Goal: Task Accomplishment & Management: Manage account settings

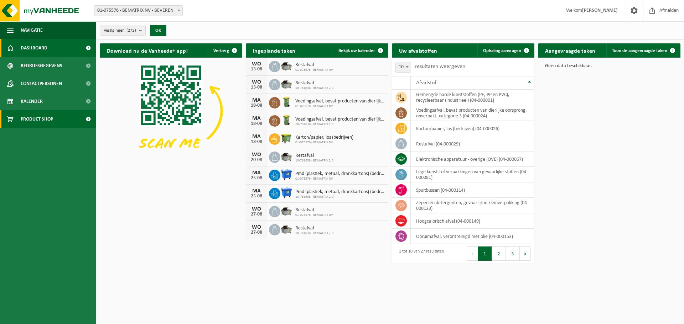
click at [41, 120] on span "Product Shop" at bounding box center [37, 119] width 32 height 18
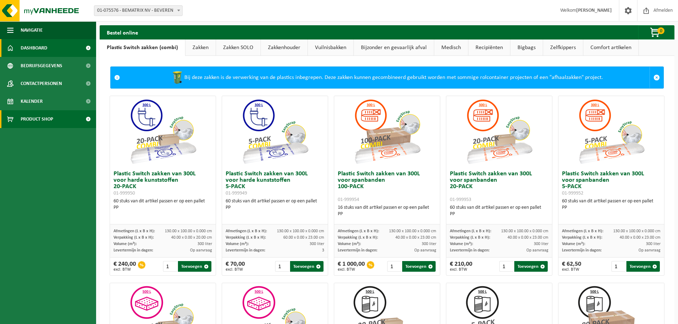
click at [43, 47] on span "Dashboard" at bounding box center [34, 48] width 27 height 18
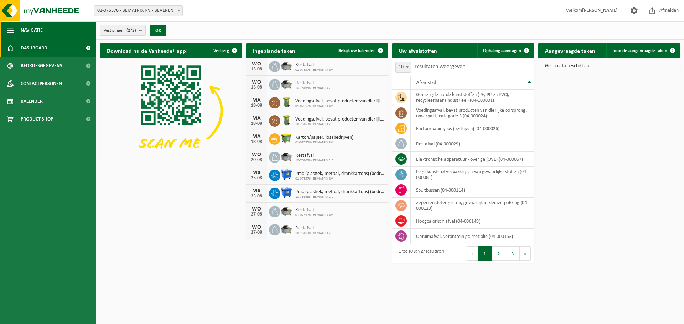
click at [31, 33] on span "Navigatie" at bounding box center [32, 30] width 22 height 18
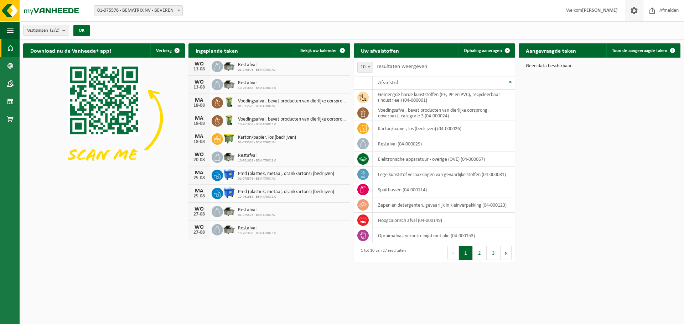
click at [635, 12] on span at bounding box center [633, 10] width 11 height 21
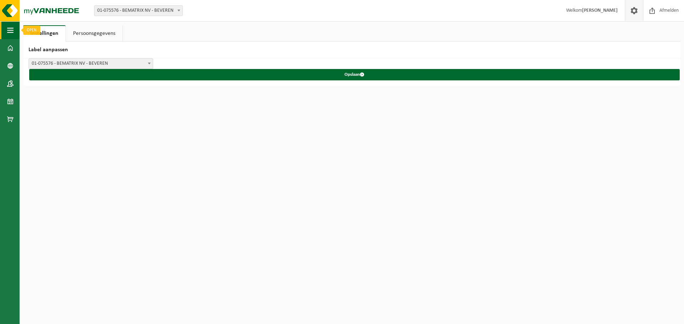
click at [6, 27] on button "Navigatie" at bounding box center [10, 30] width 20 height 18
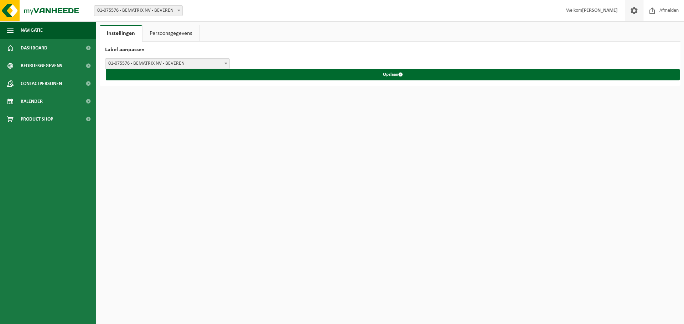
click at [56, 177] on ul "Navigatie Afmelden Dashboard Bedrijfsgegevens Contactpersonen Kalender Product …" at bounding box center [48, 172] width 96 height 303
click at [158, 166] on html "Vestiging: 01-075576 - BEMATRIX NV - BEVEREN 10-761638 - BEMATRIX 2.0 - BEVEREN…" at bounding box center [342, 162] width 684 height 324
click at [41, 30] on span "Navigatie" at bounding box center [32, 30] width 22 height 18
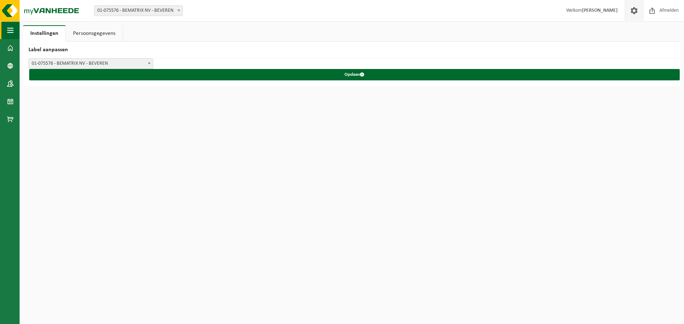
click at [7, 31] on span "button" at bounding box center [10, 30] width 6 height 18
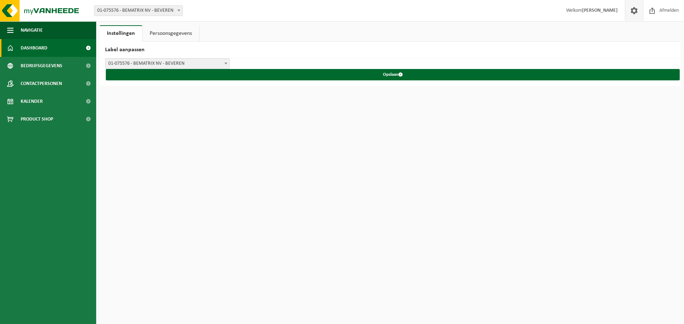
click at [39, 49] on span "Dashboard" at bounding box center [34, 48] width 27 height 18
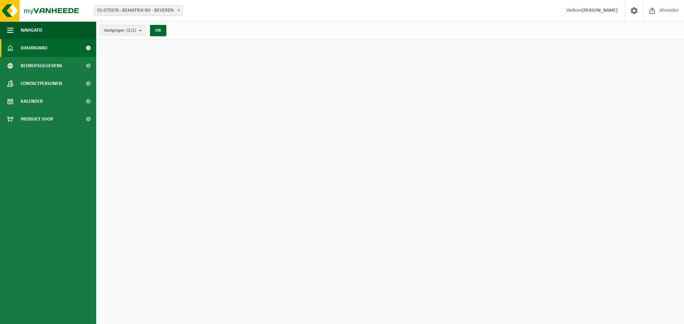
click at [136, 32] on count "(2/2)" at bounding box center [131, 30] width 10 height 5
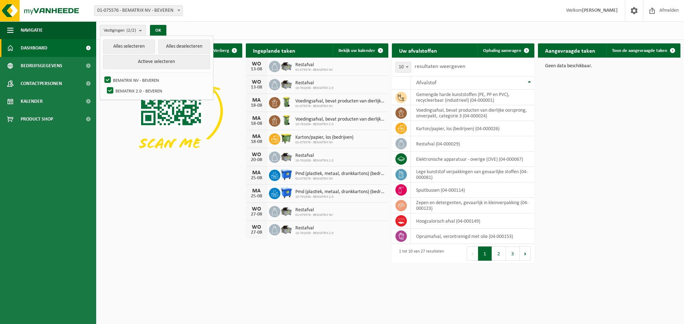
click at [160, 6] on span "01-075576 - BEMATRIX NV - BEVEREN" at bounding box center [138, 10] width 89 height 11
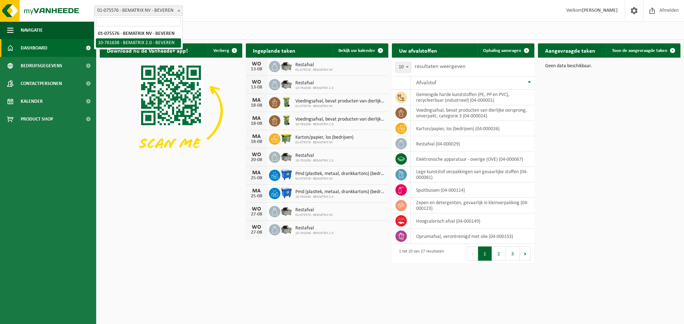
select select "17788"
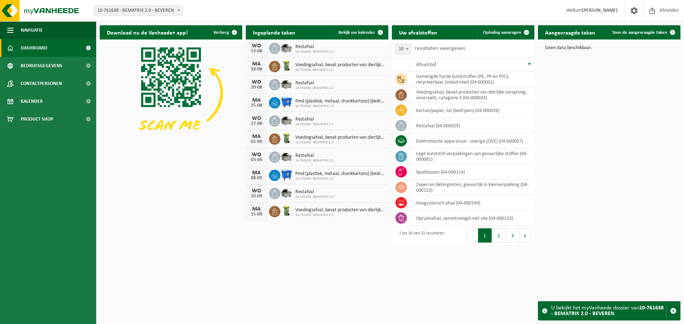
click at [587, 9] on strong "[PERSON_NAME]" at bounding box center [600, 10] width 36 height 5
click at [42, 80] on span "Contactpersonen" at bounding box center [41, 84] width 41 height 18
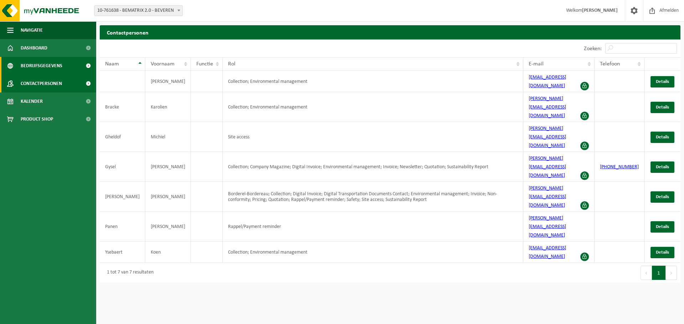
click at [43, 67] on span "Bedrijfsgegevens" at bounding box center [42, 66] width 42 height 18
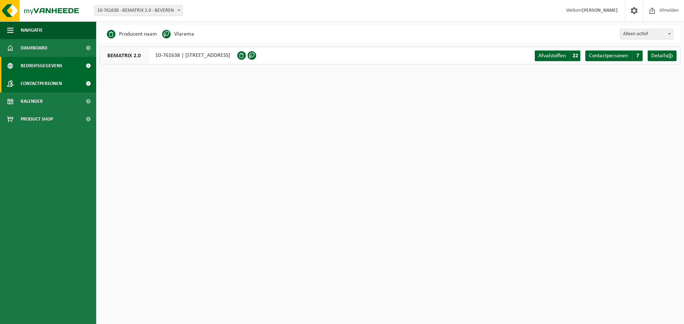
click at [43, 82] on span "Contactpersonen" at bounding box center [41, 84] width 41 height 18
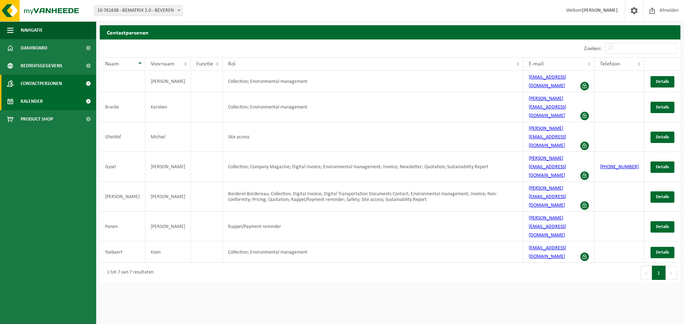
click at [44, 99] on link "Kalender" at bounding box center [48, 102] width 96 height 18
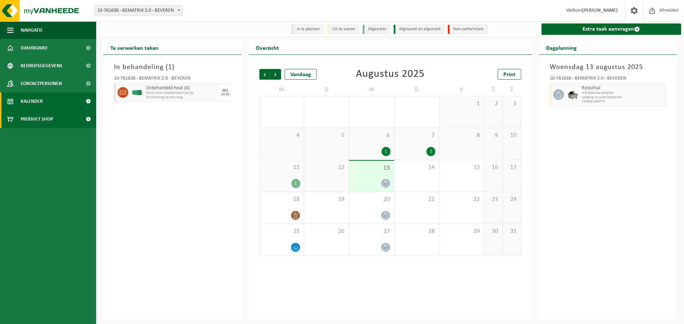
click at [44, 117] on span "Product Shop" at bounding box center [37, 119] width 32 height 18
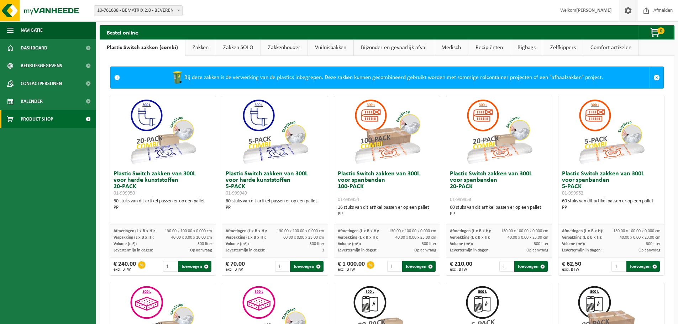
click at [632, 10] on span at bounding box center [628, 10] width 11 height 21
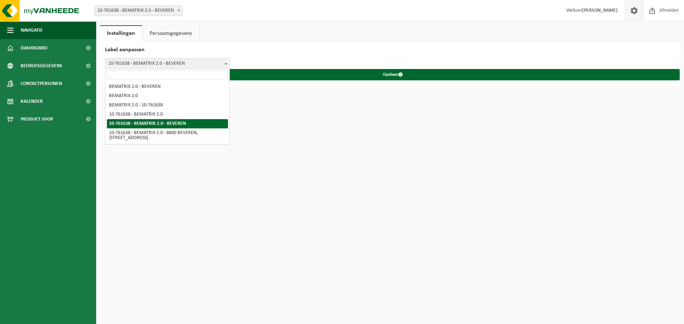
click at [162, 64] on span "10-761638 - BEMATRIX 2.0 - BEVEREN" at bounding box center [167, 64] width 124 height 10
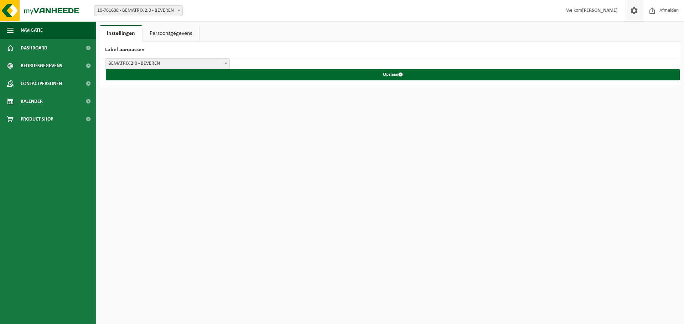
click at [166, 61] on span "BEMATRIX 2.0 - BEVEREN" at bounding box center [167, 64] width 124 height 10
click at [177, 61] on span "BEMATRIX 2.0" at bounding box center [167, 64] width 124 height 10
click at [149, 64] on span "BEMATRIX 2.0 - 10-761638" at bounding box center [167, 64] width 124 height 10
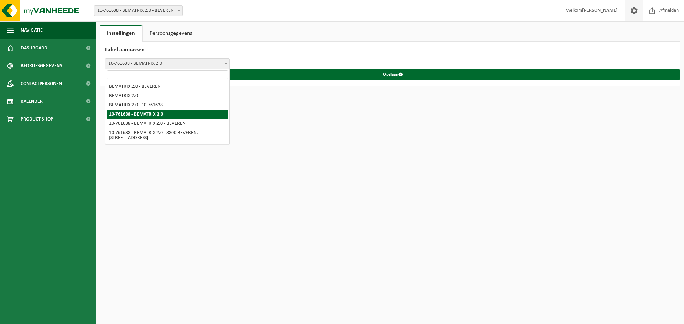
click at [152, 61] on span "10-761638 - BEMATRIX 2.0" at bounding box center [167, 64] width 124 height 10
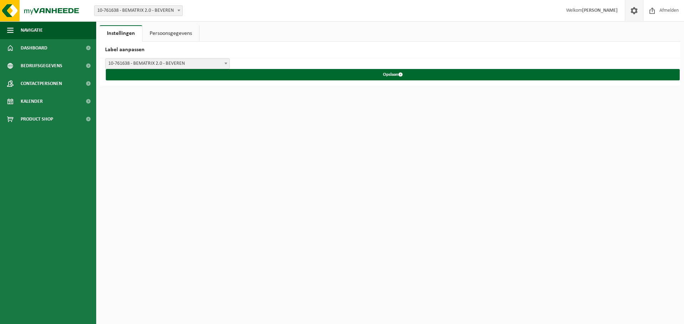
click at [155, 71] on body "Vestiging: 01-075576 - BEMATRIX NV - BEVEREN 10-761638 - BEMATRIX 2.0 - BEVEREN…" at bounding box center [342, 44] width 684 height 89
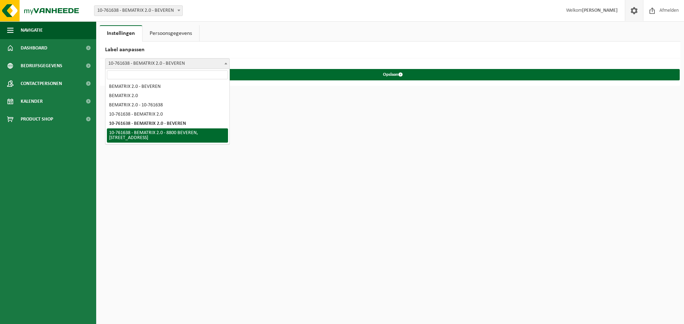
select select "5"
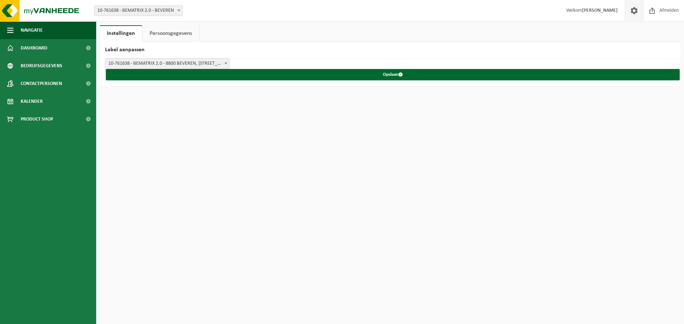
click at [168, 31] on link "Persoonsgegevens" at bounding box center [170, 33] width 57 height 16
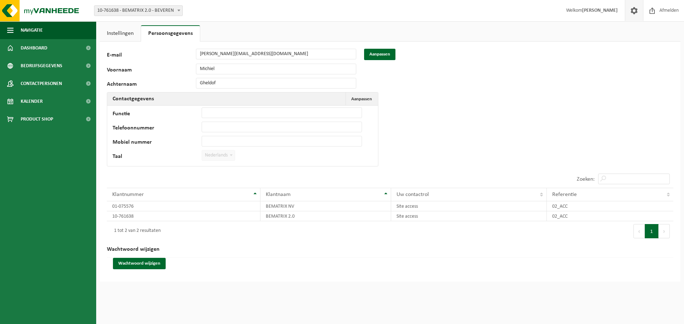
click at [631, 11] on span at bounding box center [633, 10] width 11 height 21
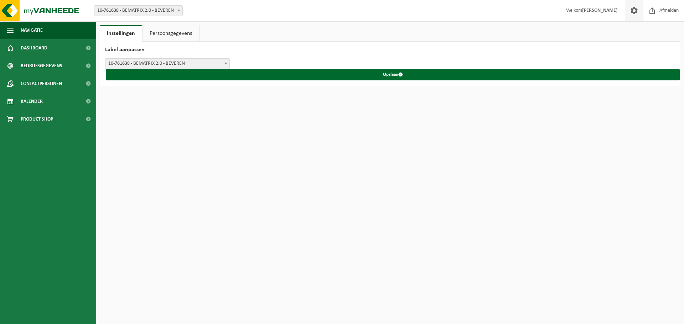
click at [168, 14] on span "10-761638 - BEMATRIX 2.0 - BEVEREN" at bounding box center [138, 11] width 88 height 10
select select "17782"
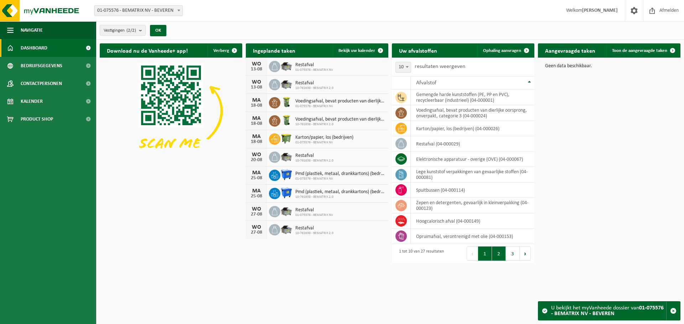
click at [499, 257] on button "2" at bounding box center [499, 254] width 14 height 14
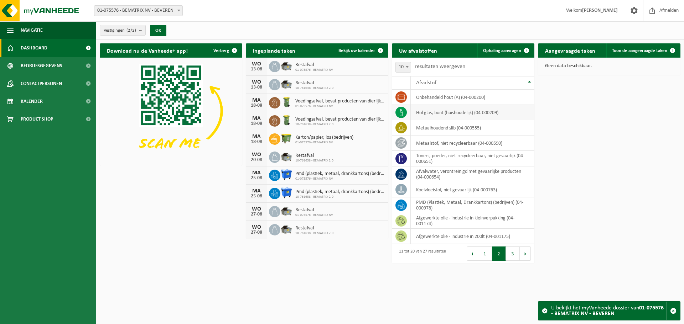
click at [400, 113] on icon at bounding box center [400, 112] width 7 height 7
click at [433, 117] on td "hol glas, bont (huishoudelijk) (04-000209)" at bounding box center [473, 112] width 124 height 15
click at [510, 252] on button "3" at bounding box center [513, 254] width 14 height 14
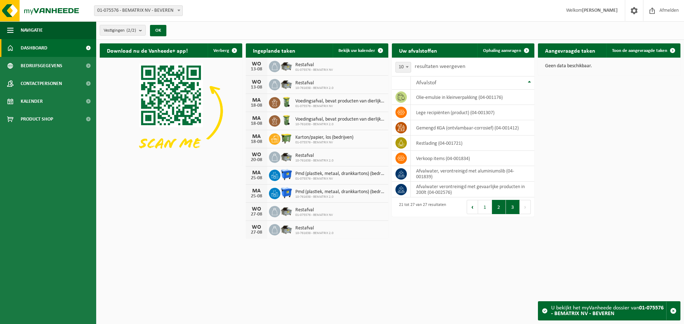
click at [497, 213] on button "2" at bounding box center [499, 207] width 14 height 14
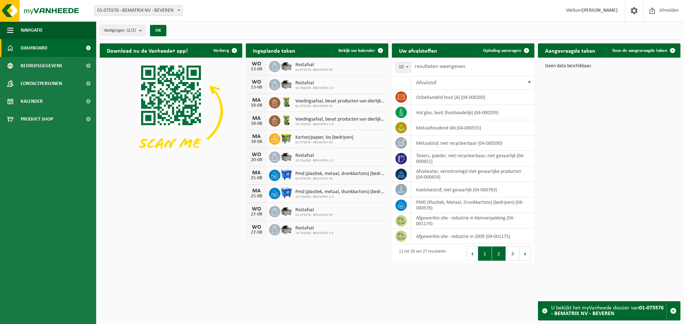
click at [491, 251] on button "1" at bounding box center [485, 254] width 14 height 14
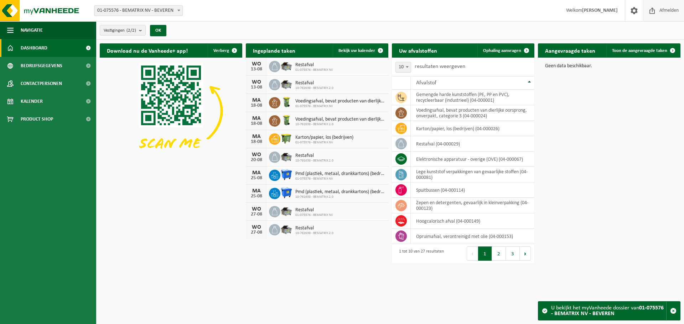
click at [664, 12] on span "Afmelden" at bounding box center [668, 10] width 23 height 21
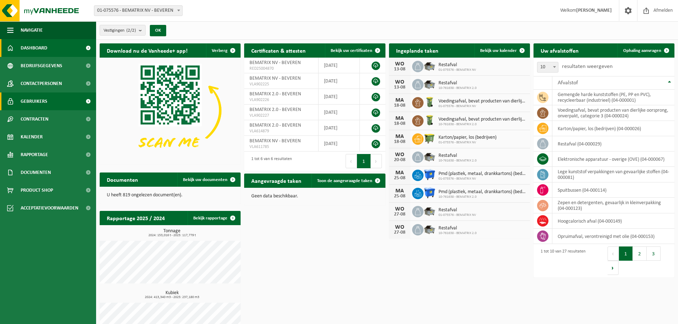
click at [40, 102] on span "Gebruikers" at bounding box center [34, 102] width 27 height 18
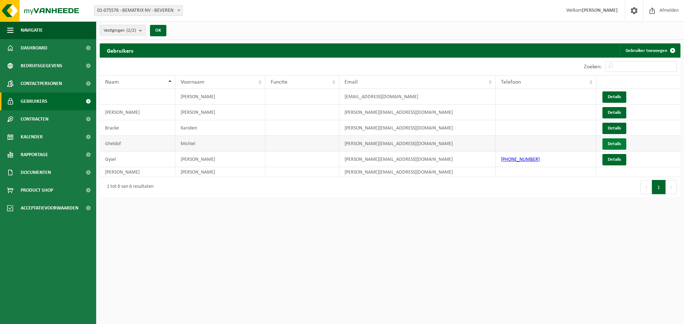
click at [611, 141] on link "Details" at bounding box center [614, 144] width 24 height 11
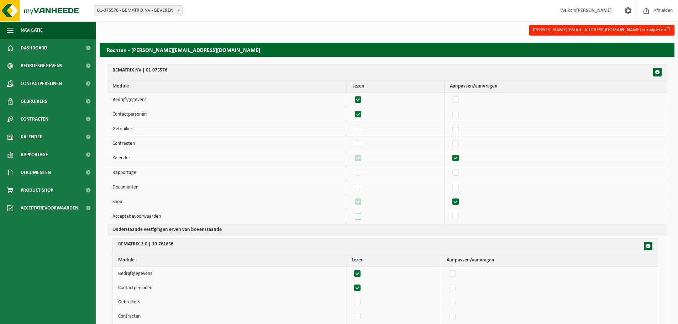
click at [361, 216] on label"] at bounding box center [359, 217] width 10 height 11
click at [353, 212] on input "checkbox" at bounding box center [352, 211] width 0 height 0
checkbox input "true"
click at [360, 219] on label"] at bounding box center [359, 217] width 10 height 11
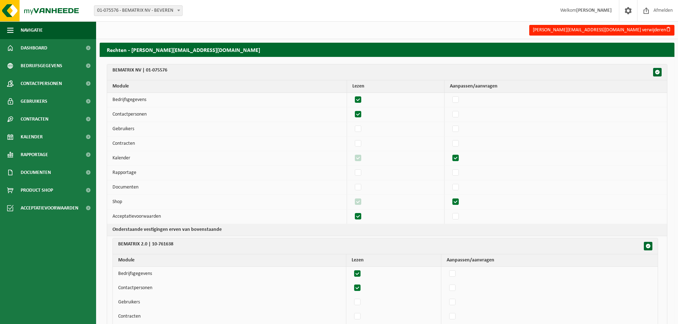
click at [353, 212] on input "checkbox" at bounding box center [352, 211] width 0 height 0
checkbox input "false"
click at [54, 209] on span "Acceptatievoorwaarden" at bounding box center [50, 208] width 58 height 18
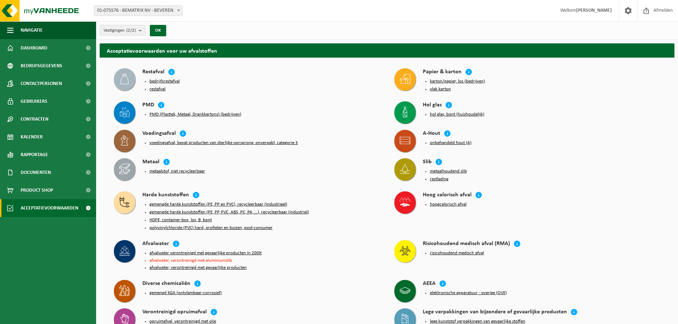
click at [460, 112] on button "hol glas, bont (huishoudelijk)" at bounding box center [457, 115] width 54 height 6
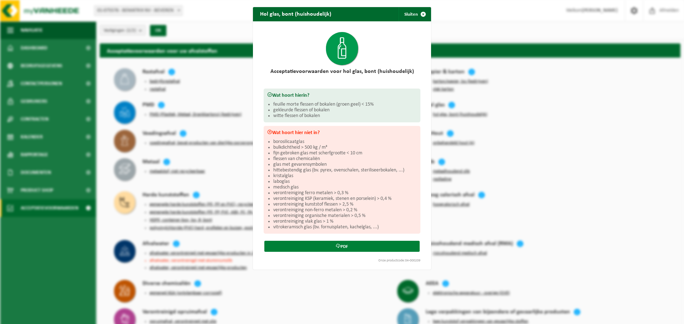
click at [341, 246] on link "PDF" at bounding box center [341, 246] width 155 height 11
click at [45, 252] on div "Hol glas, bont (huishoudelijk) Sluiten Acceptatievoorwaarden voor hol glas, bon…" at bounding box center [342, 162] width 684 height 324
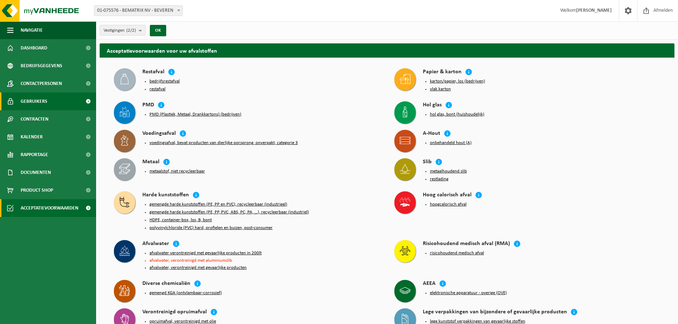
click at [40, 97] on span "Gebruikers" at bounding box center [34, 102] width 27 height 18
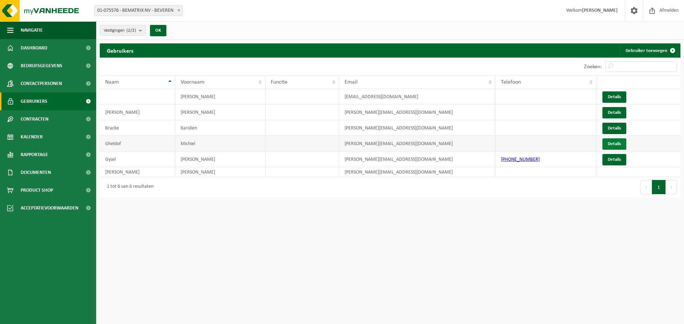
click at [612, 143] on link "Details" at bounding box center [614, 144] width 24 height 11
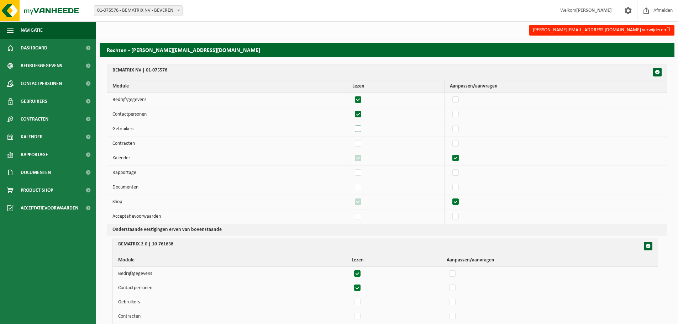
click at [360, 129] on label"] at bounding box center [359, 129] width 10 height 11
click at [353, 124] on input "checkbox" at bounding box center [352, 124] width 0 height 0
checkbox input "true"
click at [361, 145] on label"] at bounding box center [359, 144] width 10 height 11
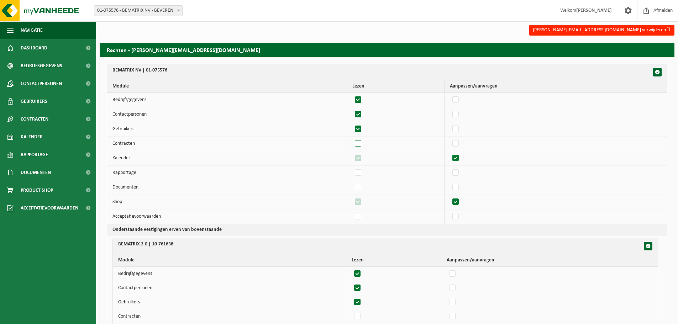
click at [353, 139] on input "checkbox" at bounding box center [352, 138] width 0 height 0
checkbox input "true"
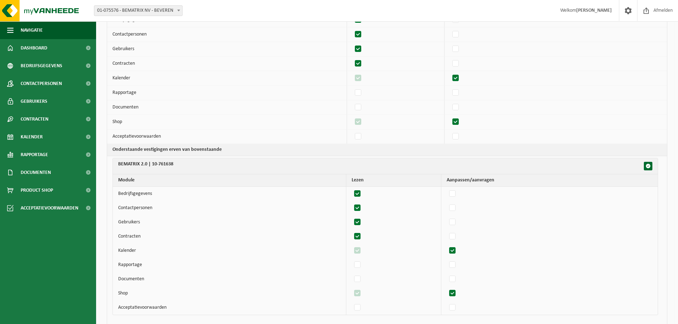
scroll to position [116, 0]
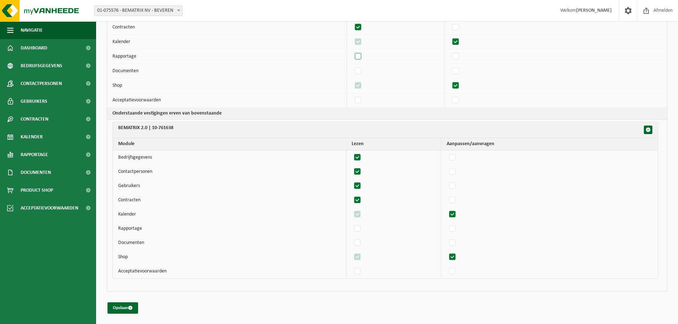
click at [356, 56] on label"] at bounding box center [359, 56] width 10 height 11
click at [353, 51] on input "checkbox" at bounding box center [352, 51] width 0 height 0
checkbox input "true"
click at [362, 70] on label"] at bounding box center [359, 71] width 10 height 11
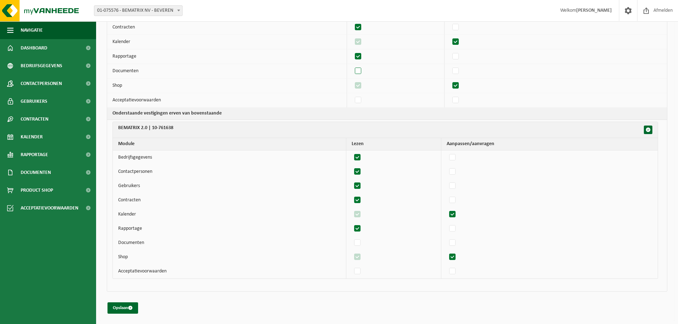
click at [353, 66] on input "checkbox" at bounding box center [352, 66] width 0 height 0
checkbox input "true"
click at [361, 100] on label"] at bounding box center [359, 100] width 10 height 11
click at [353, 95] on input "checkbox" at bounding box center [352, 95] width 0 height 0
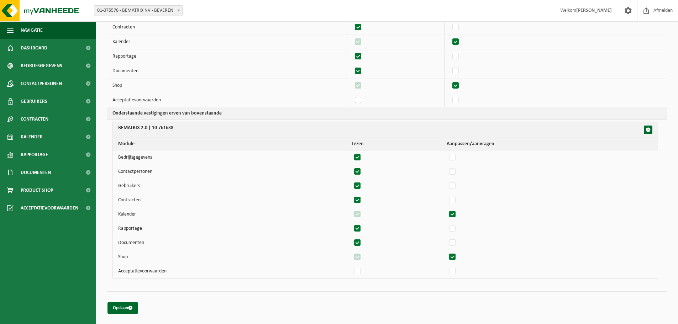
checkbox input "true"
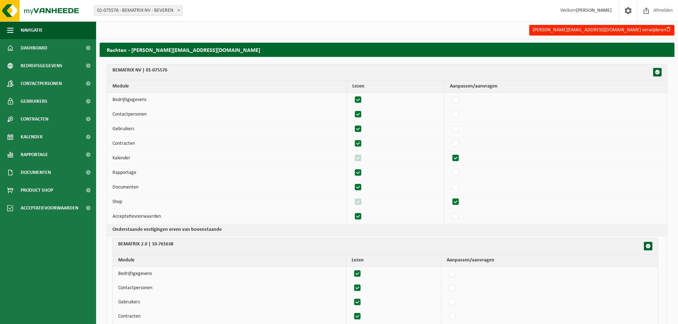
click at [240, 63] on div "BEMATRIX NV | 01-075576 Module Lezen Aanpassen/aanvragen Bedrijfsgegevens 17782…" at bounding box center [387, 247] width 575 height 381
click at [461, 128] on label"] at bounding box center [456, 129] width 10 height 11
click at [450, 124] on input "checkbox" at bounding box center [450, 124] width 0 height 0
checkbox input "true"
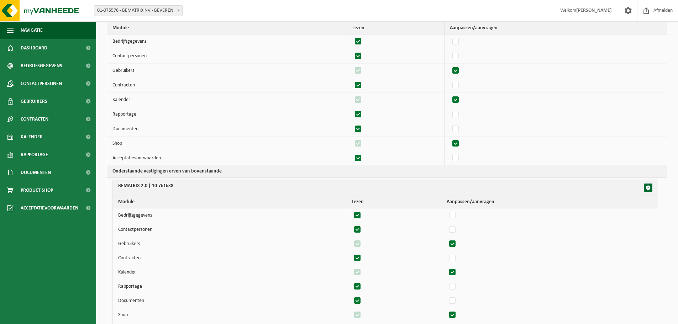
scroll to position [10, 0]
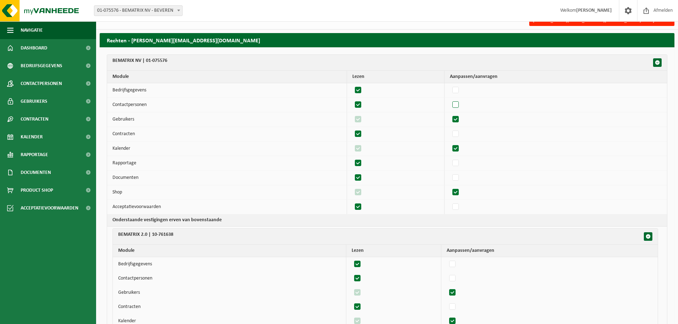
click at [457, 105] on label"] at bounding box center [456, 105] width 10 height 11
click at [450, 100] on input "checkbox" at bounding box center [450, 99] width 0 height 0
checkbox input "true"
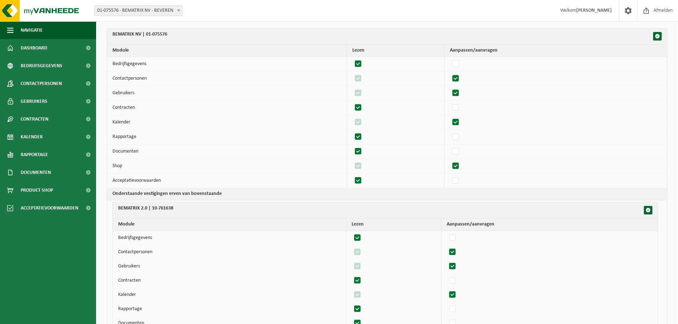
scroll to position [116, 0]
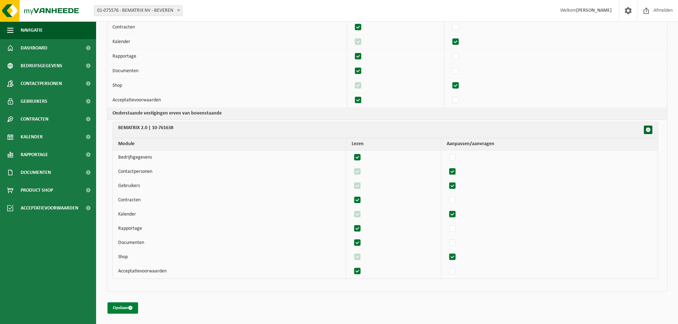
click at [116, 306] on button "Opslaan" at bounding box center [123, 308] width 31 height 11
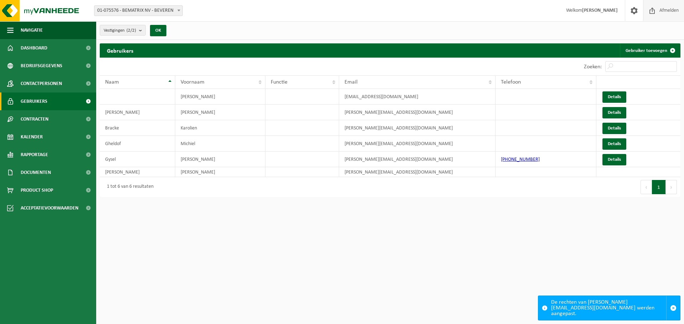
click at [665, 9] on span "Afmelden" at bounding box center [668, 10] width 23 height 21
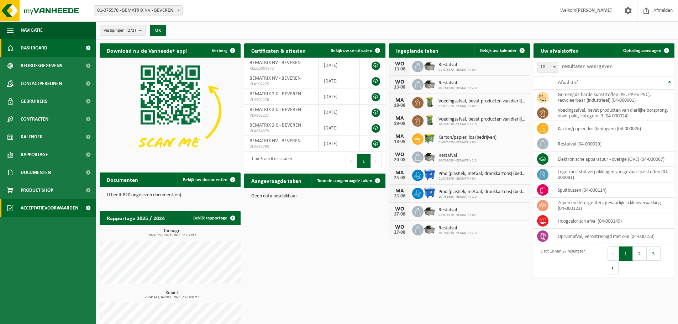
click at [46, 208] on span "Acceptatievoorwaarden" at bounding box center [50, 208] width 58 height 18
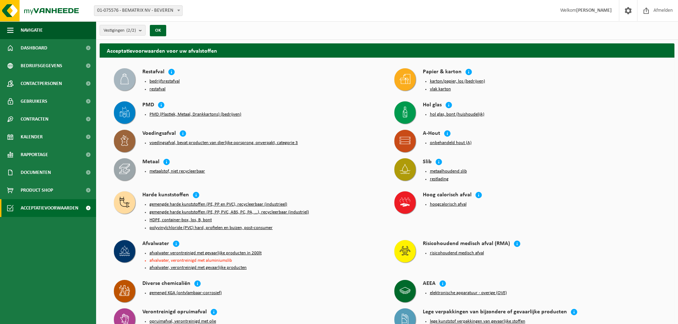
click at [461, 114] on button "hol glas, bont (huishoudelijk)" at bounding box center [457, 115] width 54 height 6
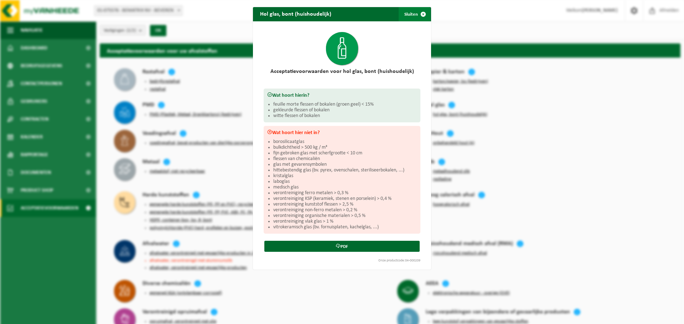
click at [419, 14] on span "button" at bounding box center [423, 14] width 14 height 14
